Goal: Information Seeking & Learning: Find specific fact

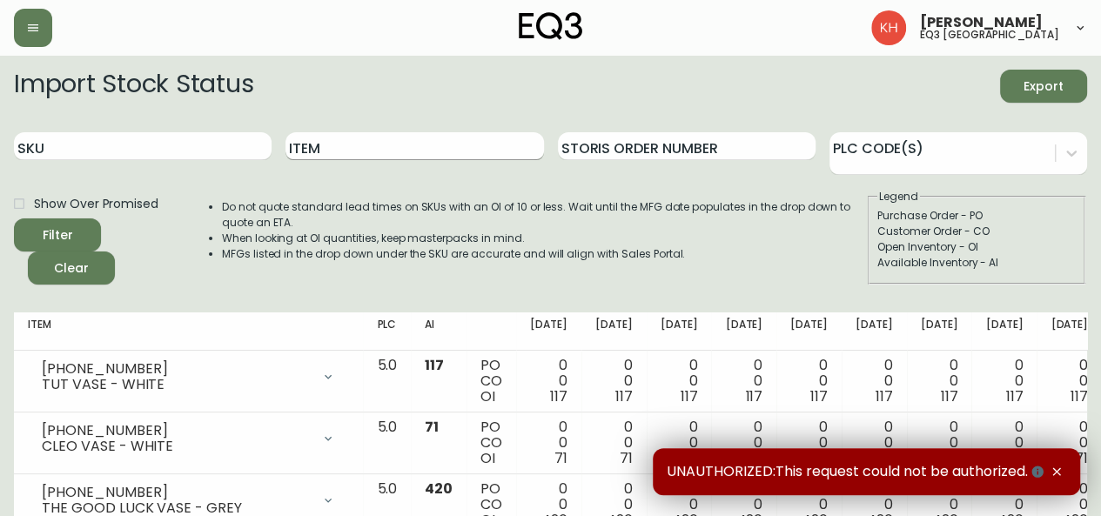
click at [345, 147] on input "Item" at bounding box center [414, 146] width 258 height 28
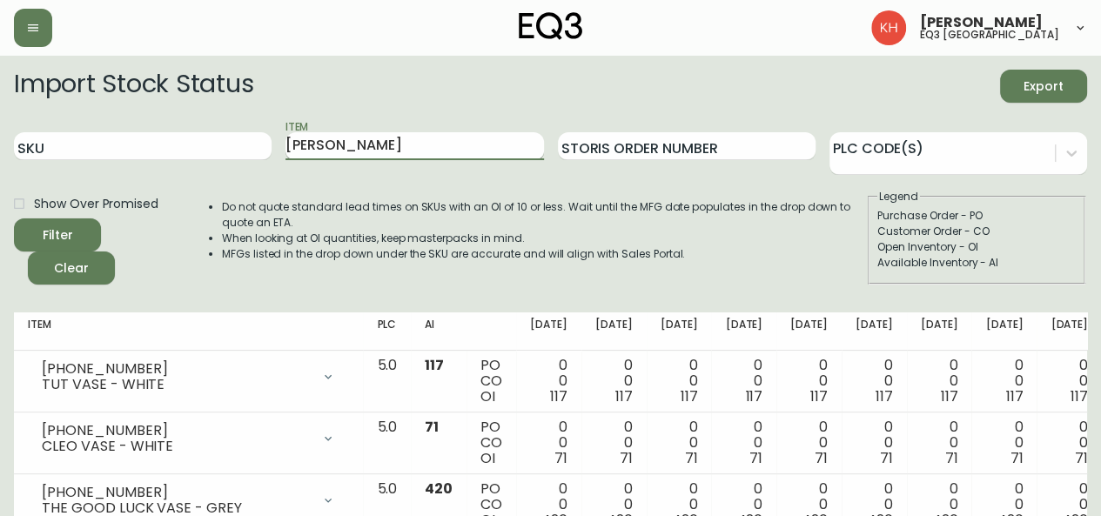
type input "[PERSON_NAME]"
click at [14, 218] on button "Filter" at bounding box center [57, 234] width 87 height 33
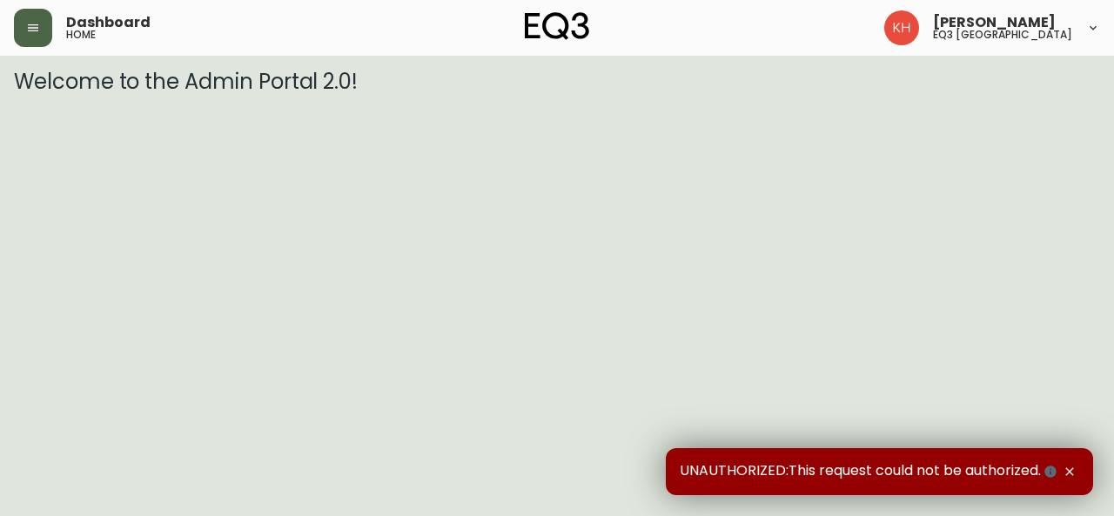
click at [30, 30] on icon "button" at bounding box center [33, 28] width 14 height 14
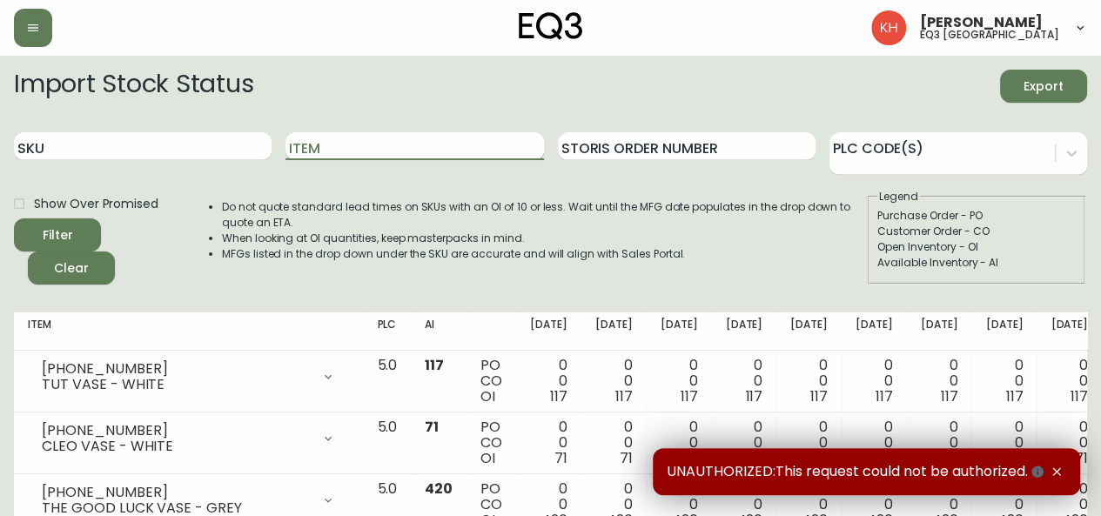
click at [445, 151] on input "Item" at bounding box center [414, 146] width 258 height 28
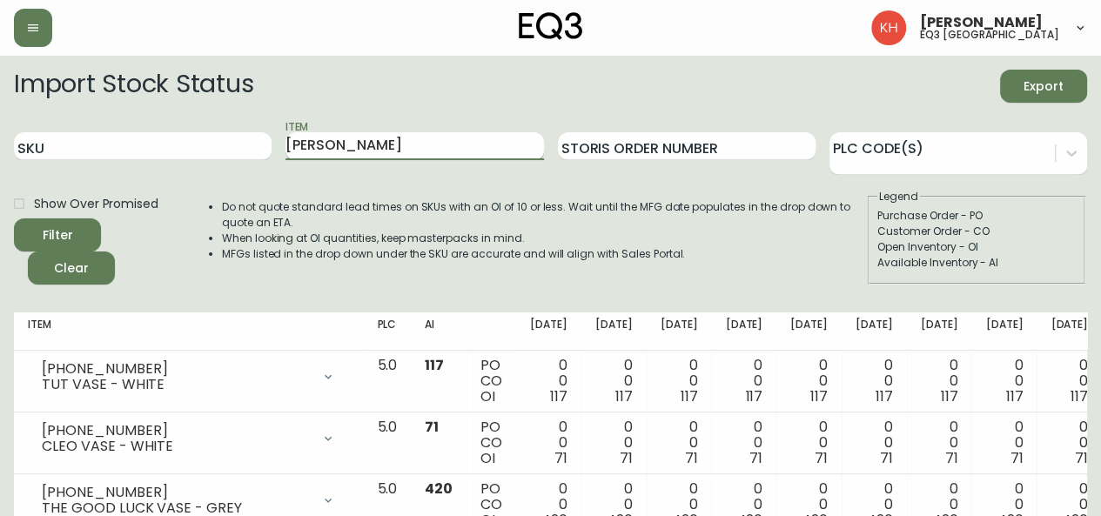
type input "[PERSON_NAME]"
click at [14, 218] on button "Filter" at bounding box center [57, 234] width 87 height 33
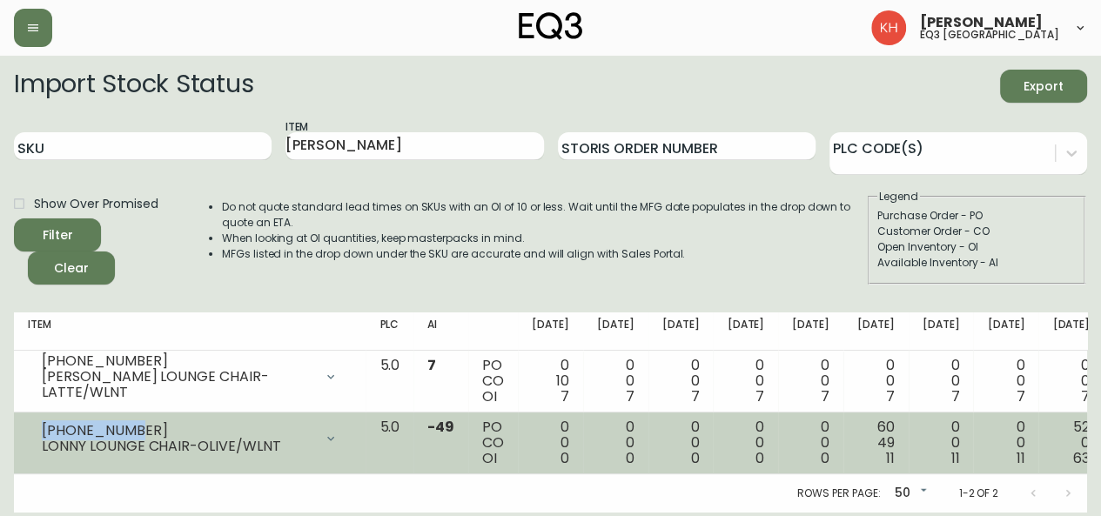
drag, startPoint x: 135, startPoint y: 431, endPoint x: 37, endPoint y: 428, distance: 97.5
click at [37, 428] on div "3060-122-13 LONNY LOUNGE CHAIR-OLIVE/WLNT" at bounding box center [190, 438] width 324 height 38
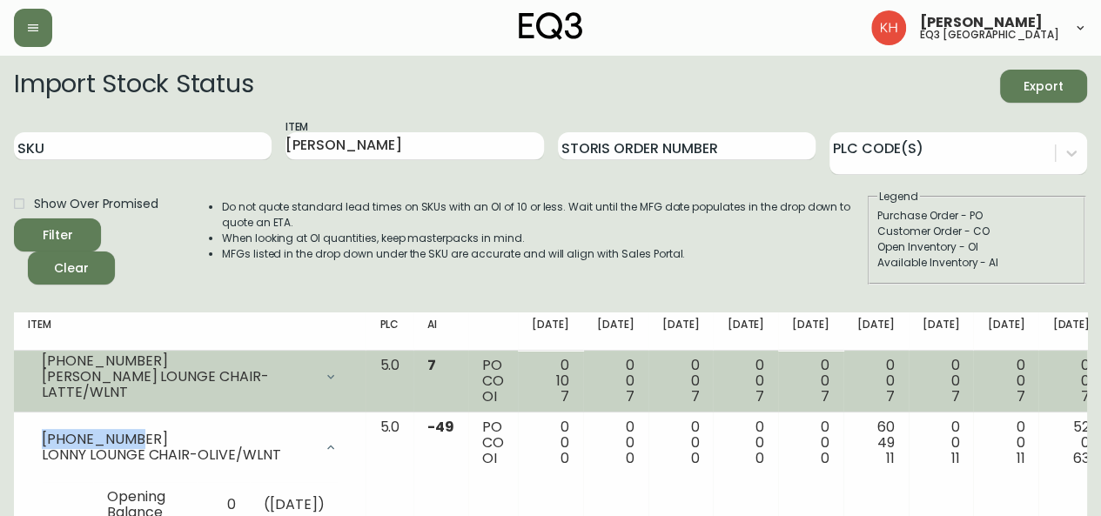
copy div "3060-122-13"
